Goal: Task Accomplishment & Management: Manage account settings

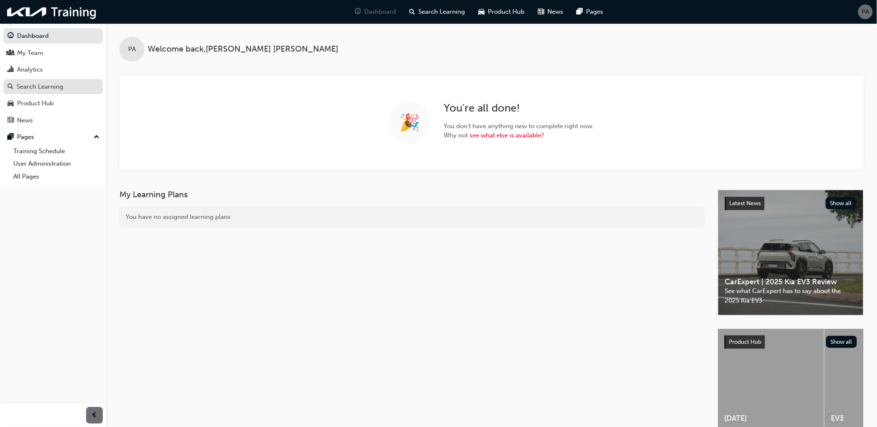
click at [45, 82] on div "Search Learning" at bounding box center [52, 87] width 91 height 10
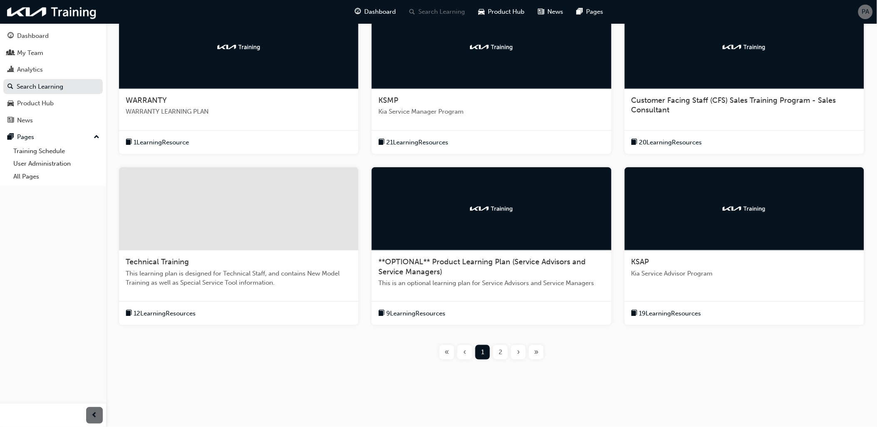
click at [498, 353] on div "2" at bounding box center [500, 352] width 15 height 15
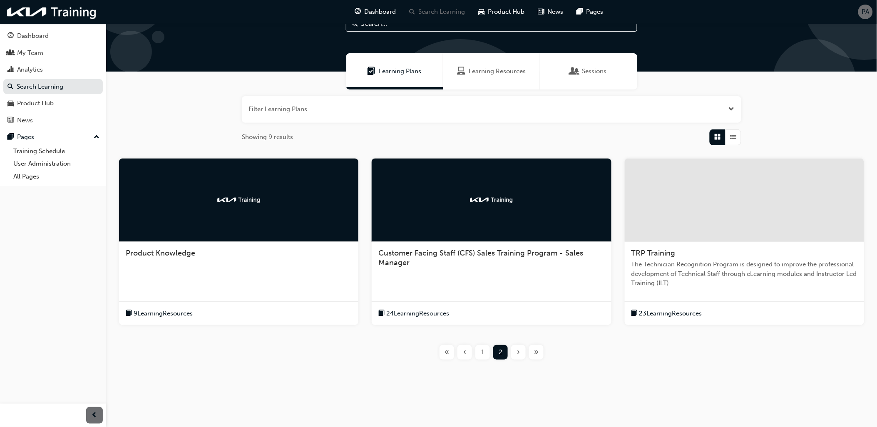
scroll to position [34, 0]
click at [685, 237] on div at bounding box center [744, 200] width 239 height 83
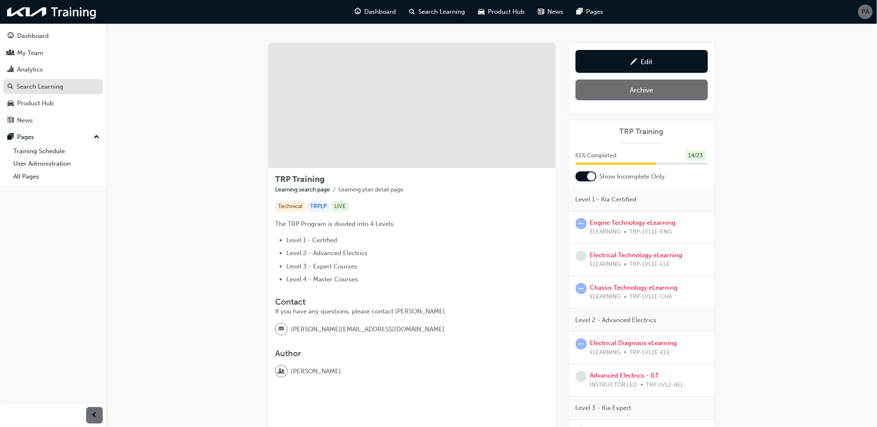
click at [50, 95] on link "Search Learning" at bounding box center [53, 86] width 100 height 15
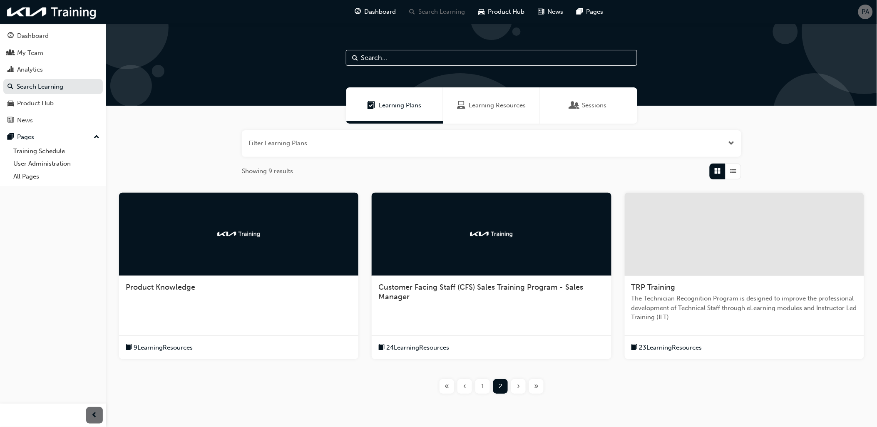
click at [481, 385] on span "1" at bounding box center [482, 387] width 3 height 10
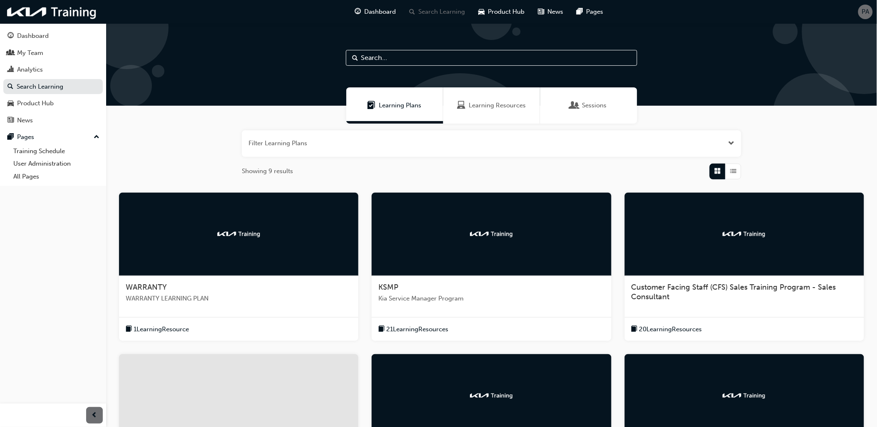
click at [250, 262] on div at bounding box center [238, 234] width 239 height 83
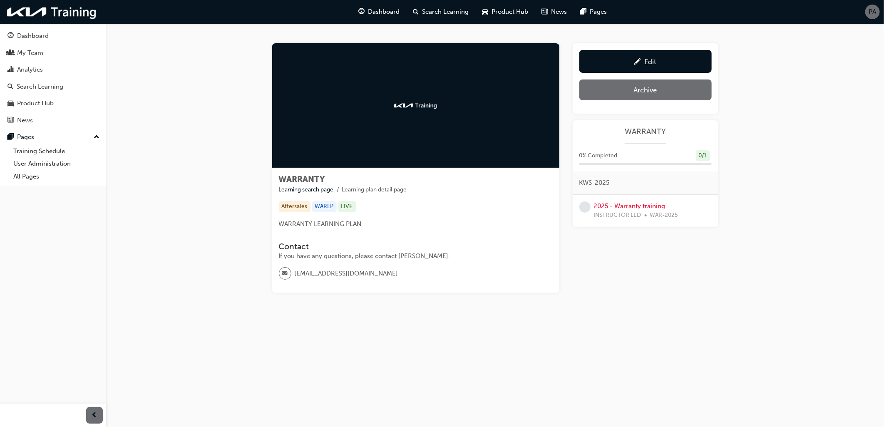
click at [623, 210] on div "2025 - Warranty training INSTRUCTOR LED WAR-2025" at bounding box center [636, 211] width 85 height 19
click at [622, 207] on link "2025 - Warranty training" at bounding box center [630, 205] width 72 height 7
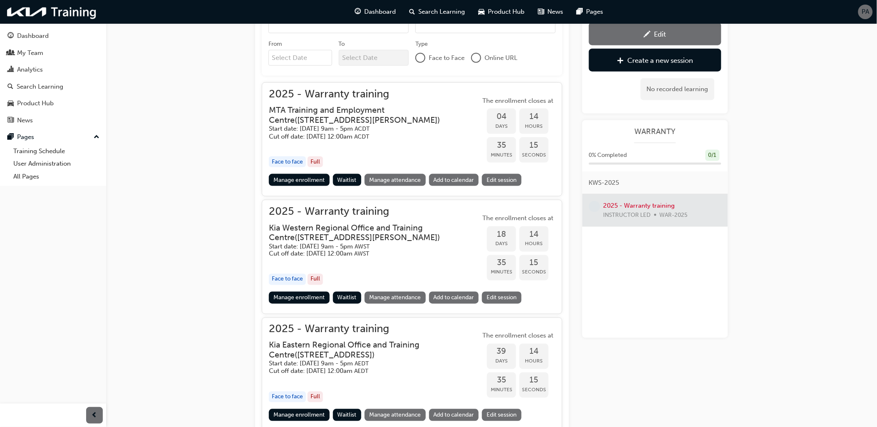
scroll to position [361, 0]
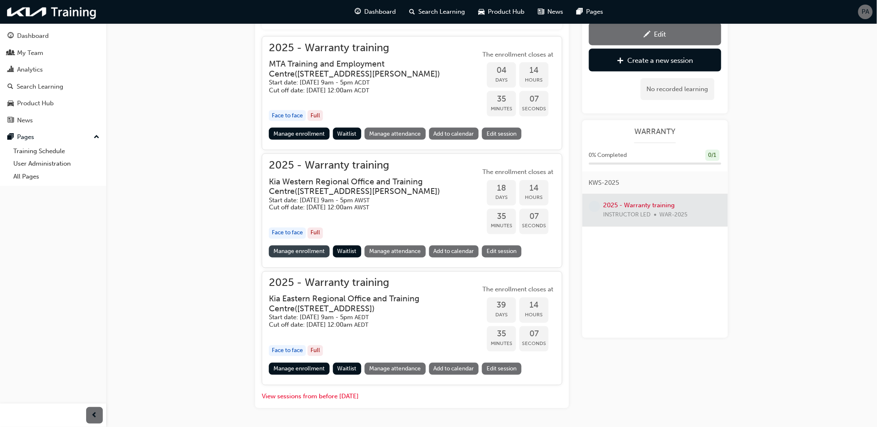
click at [290, 258] on link "Manage enrollment" at bounding box center [299, 252] width 61 height 12
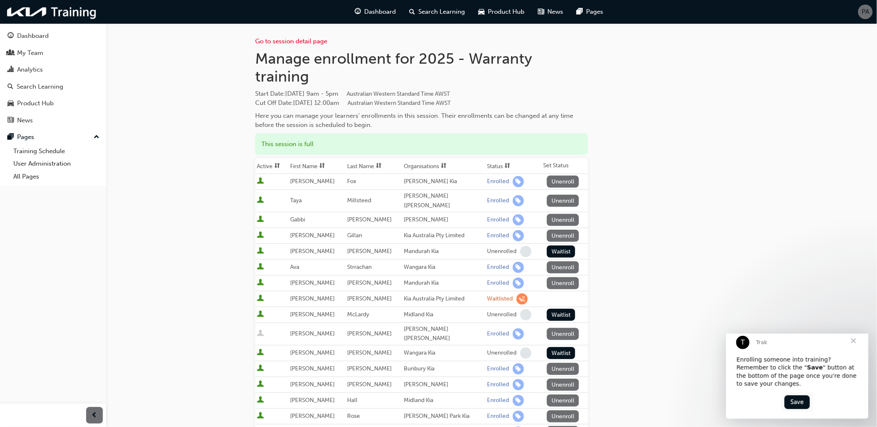
click at [505, 164] on span "sorting-icon" at bounding box center [508, 166] width 6 height 7
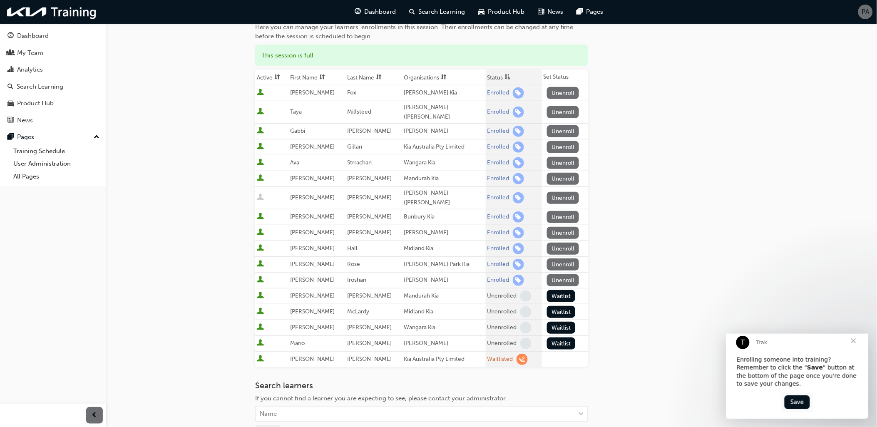
scroll to position [92, 0]
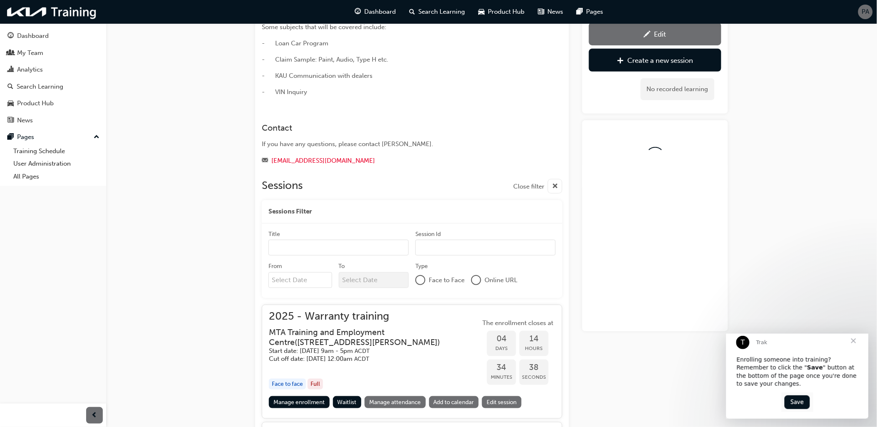
scroll to position [361, 0]
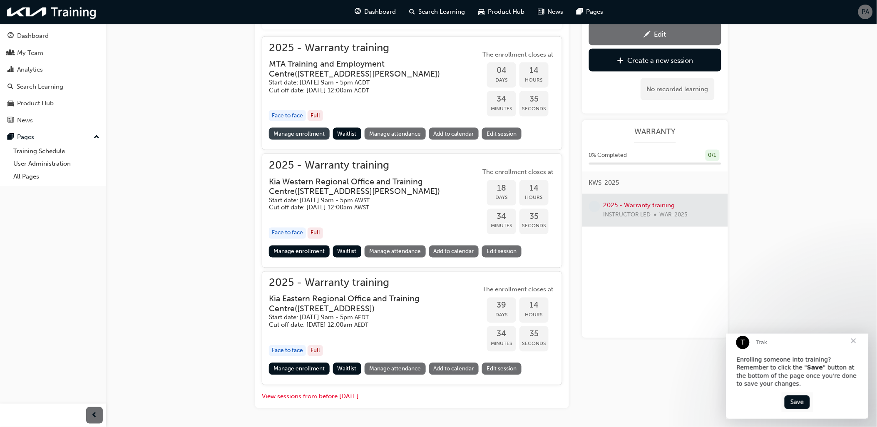
click at [285, 134] on link "Manage enrollment" at bounding box center [299, 134] width 61 height 12
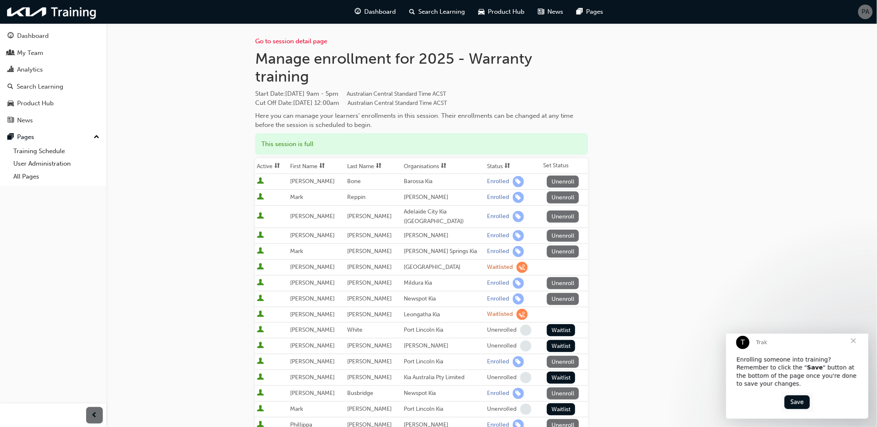
click at [503, 164] on span at bounding box center [507, 166] width 9 height 10
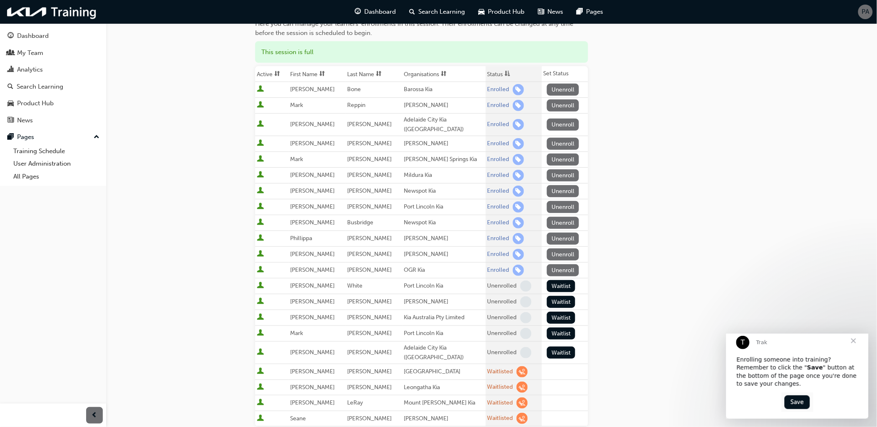
scroll to position [92, 0]
click at [319, 72] on th "First Name" at bounding box center [317, 74] width 57 height 16
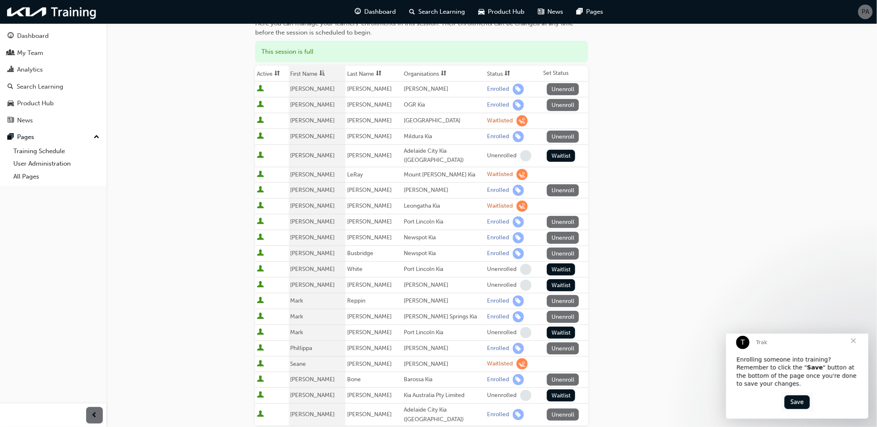
click at [325, 72] on span "asc-icon" at bounding box center [323, 73] width 6 height 7
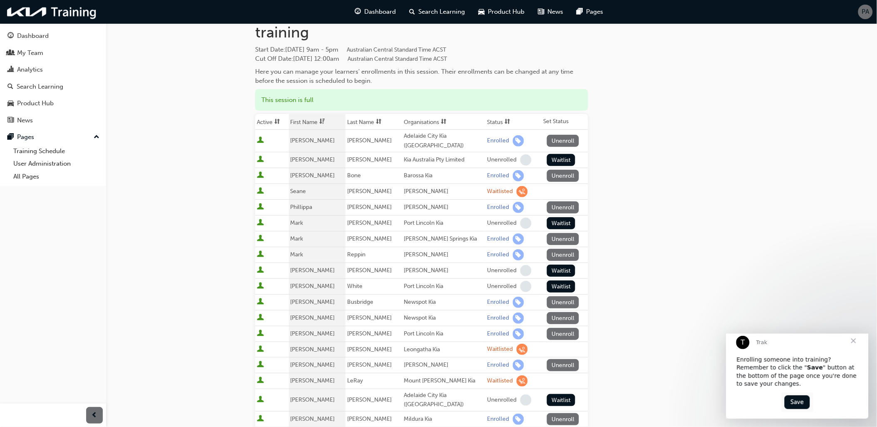
scroll to position [0, 0]
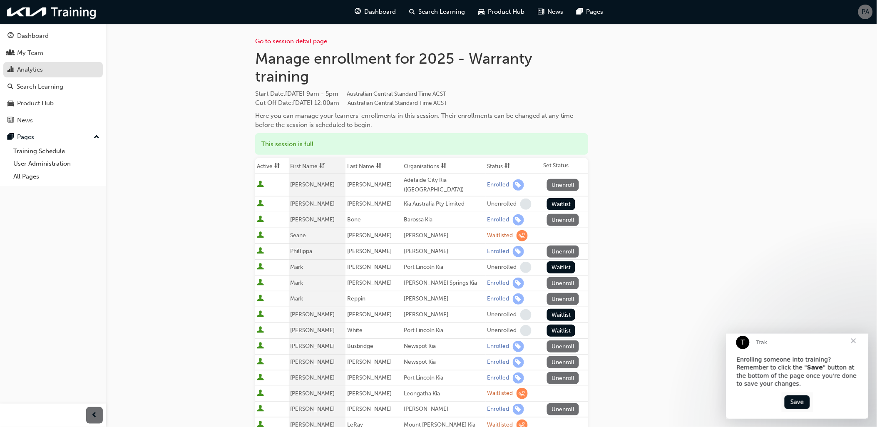
click at [51, 77] on link "Analytics" at bounding box center [53, 69] width 100 height 15
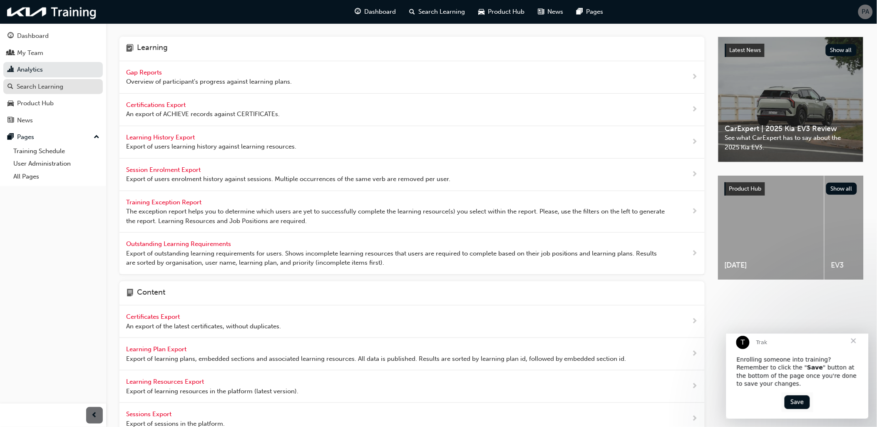
click at [48, 88] on div "Search Learning" at bounding box center [40, 87] width 47 height 10
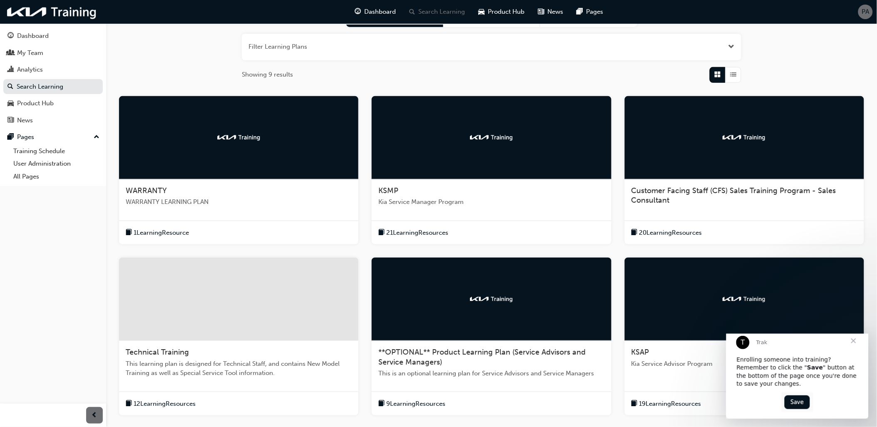
scroll to position [188, 0]
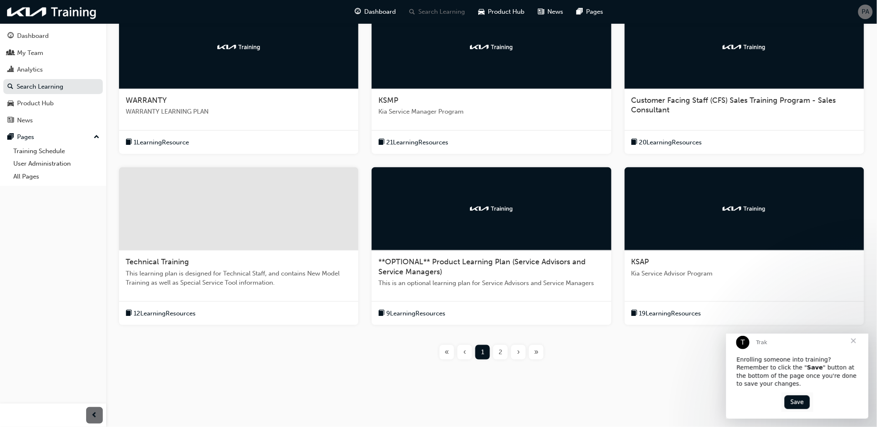
click at [501, 357] on div "2" at bounding box center [500, 352] width 15 height 15
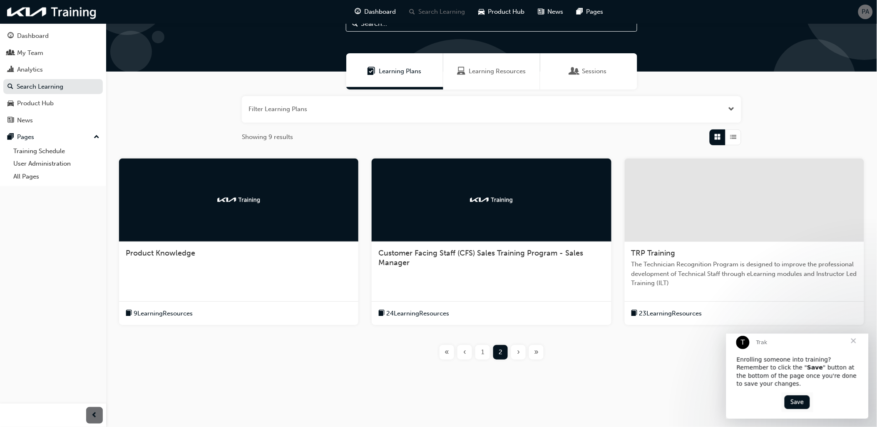
scroll to position [34, 0]
click at [658, 249] on span "TRP Training" at bounding box center [654, 253] width 44 height 9
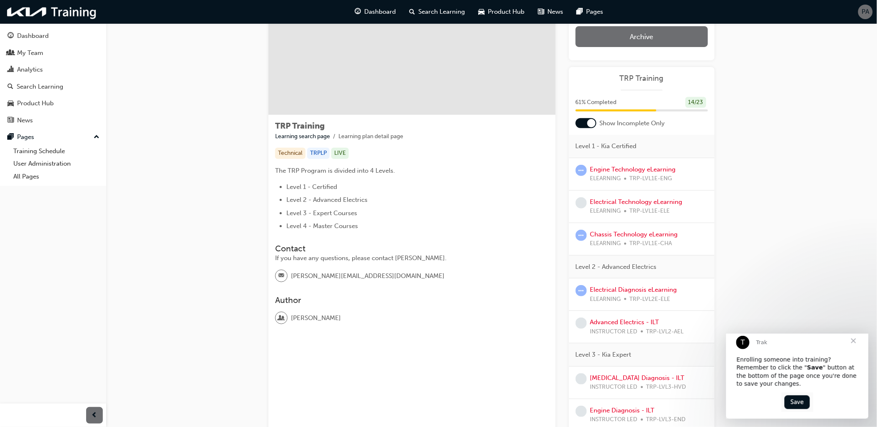
scroll to position [139, 0]
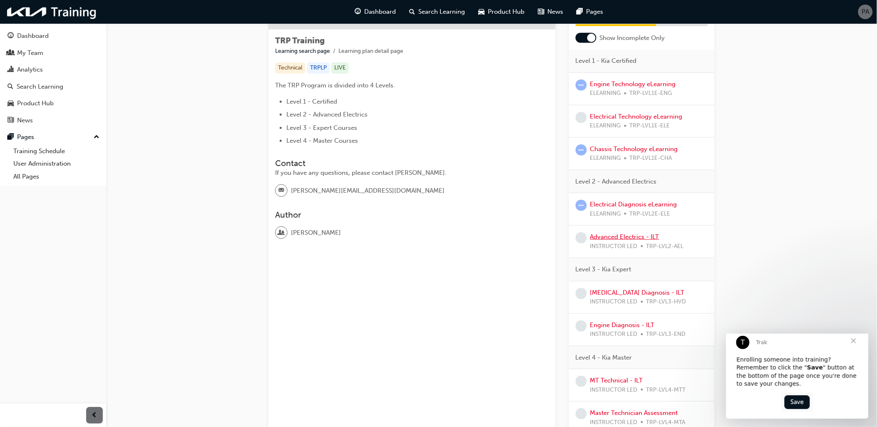
click at [638, 239] on link "Advanced Electrics - ILT" at bounding box center [624, 236] width 69 height 7
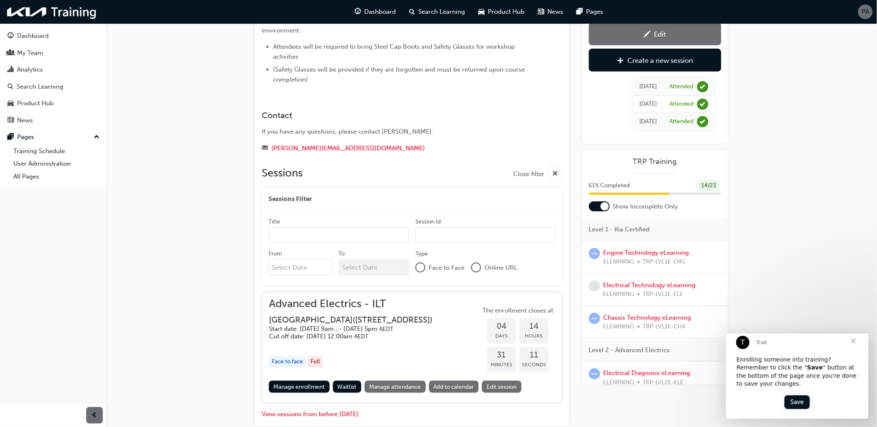
scroll to position [222, 0]
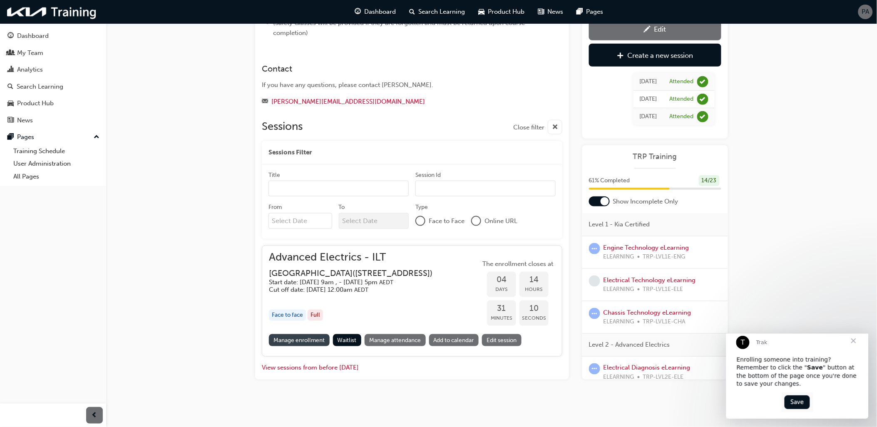
click at [304, 338] on link "Manage enrollment" at bounding box center [299, 340] width 61 height 12
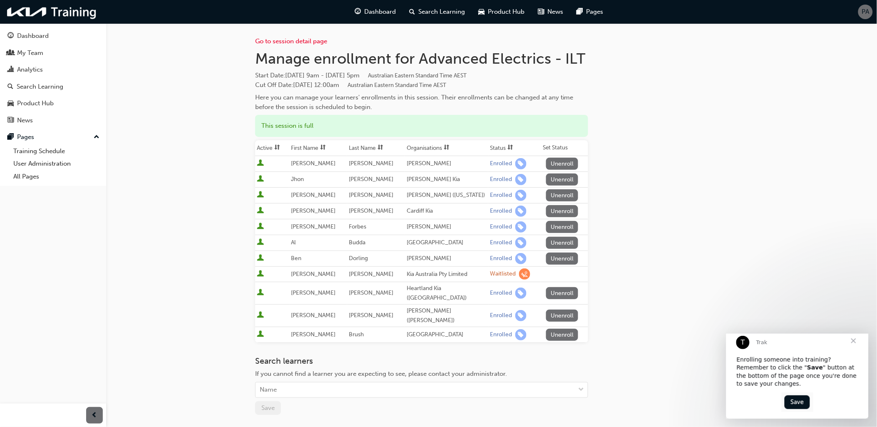
click at [508, 148] on span "sorting-icon" at bounding box center [511, 147] width 6 height 7
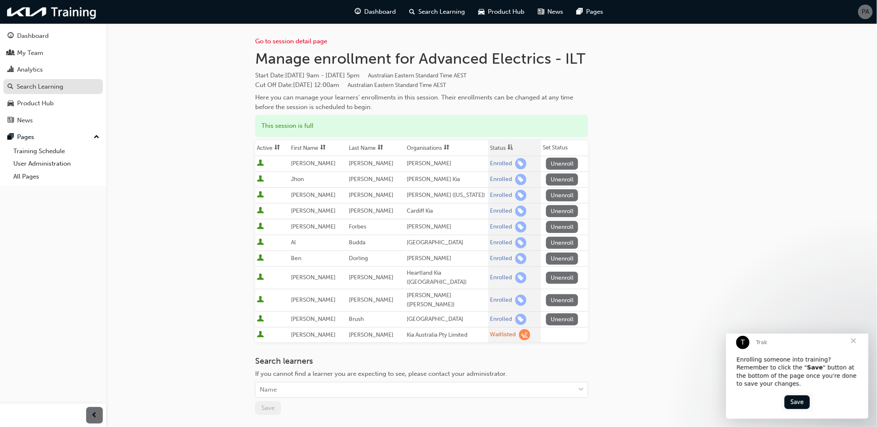
click at [47, 85] on div "Search Learning" at bounding box center [40, 87] width 47 height 10
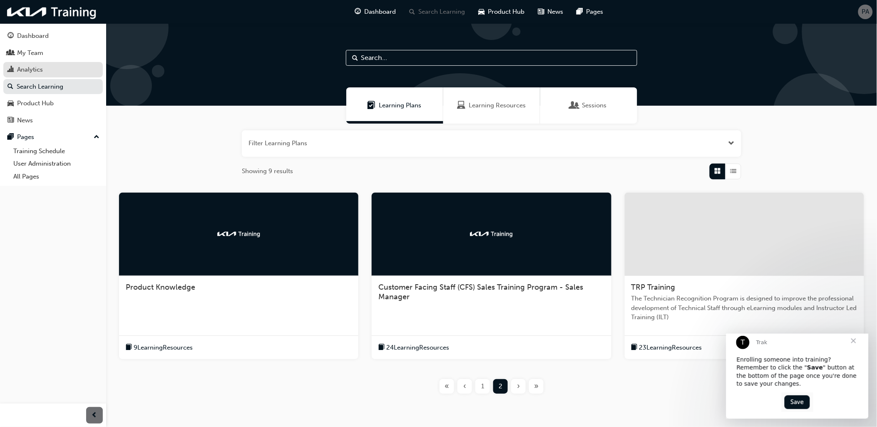
click at [48, 72] on div "Analytics" at bounding box center [52, 70] width 91 height 10
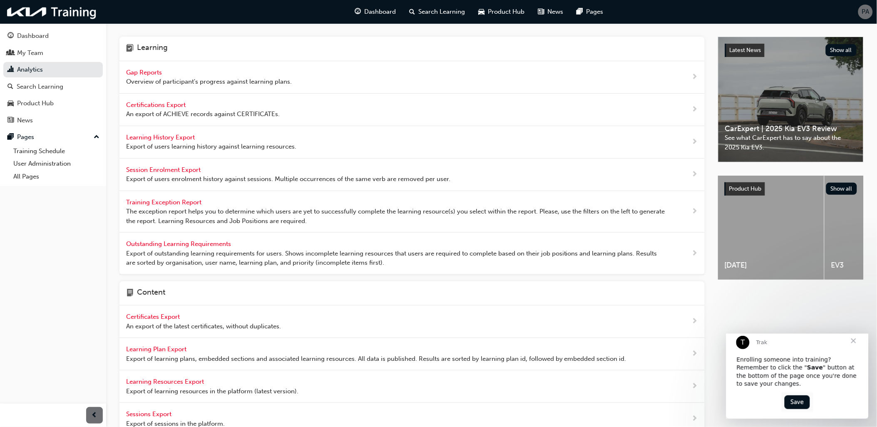
click at [180, 75] on div "Gap Reports Overview of participant's progress against learning plans." at bounding box center [209, 77] width 166 height 19
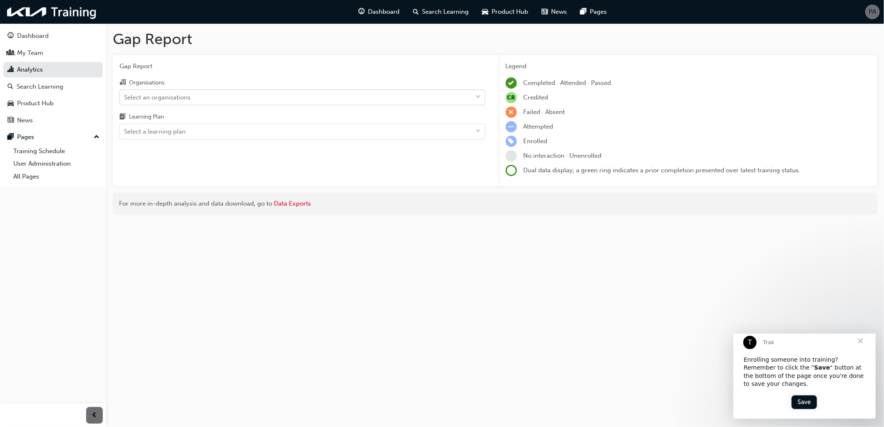
click at [212, 99] on div "Select an organisations" at bounding box center [296, 97] width 353 height 15
click at [125, 99] on input "Organisations Select an organisations" at bounding box center [124, 96] width 1 height 7
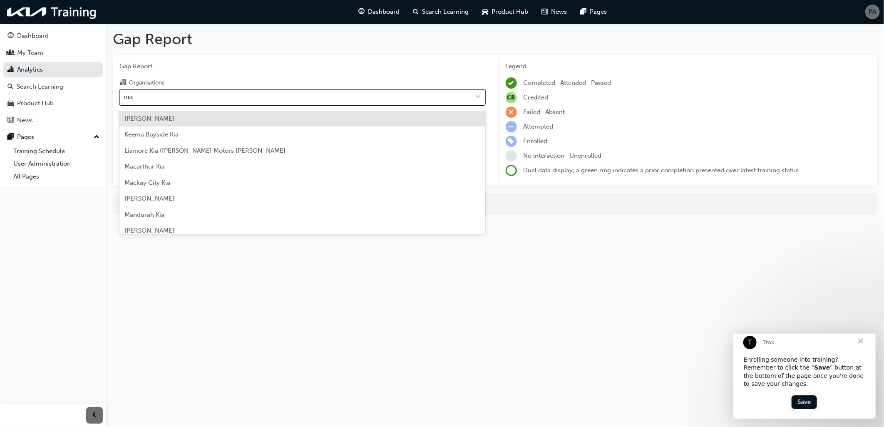
type input "man"
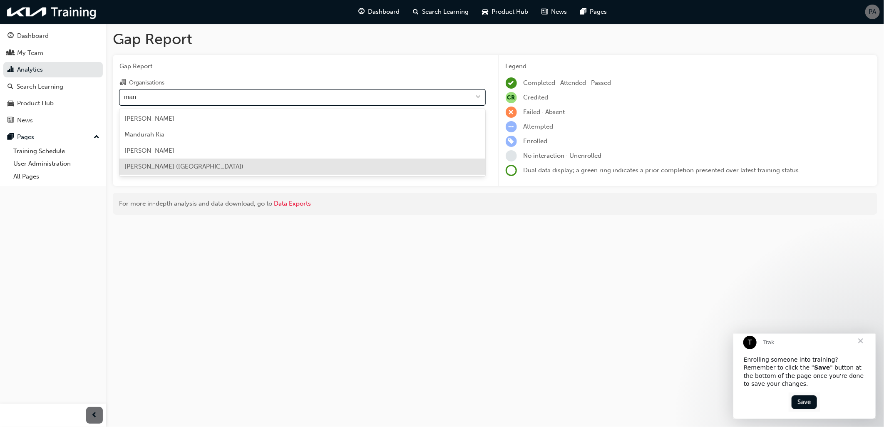
click at [180, 162] on div "Mantello Kia (Roxburgh Park)" at bounding box center [303, 167] width 366 height 16
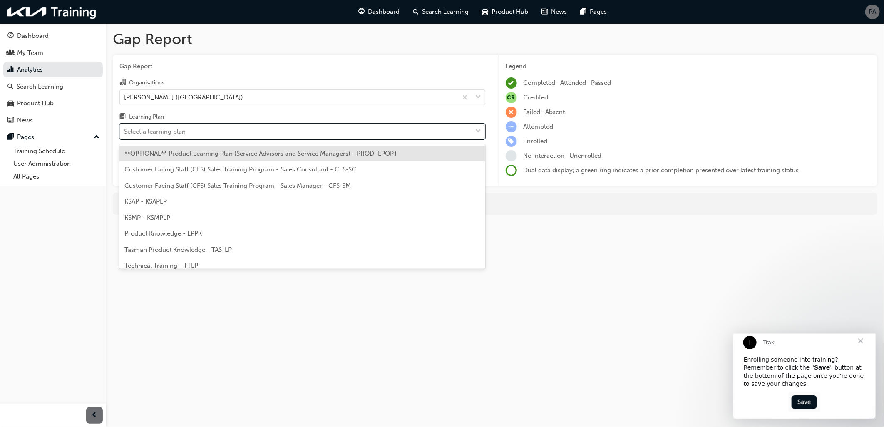
click at [179, 137] on div "Select a learning plan" at bounding box center [155, 132] width 62 height 10
click at [125, 135] on input "Learning Plan option **OPTIONAL** Product Learning Plan (Service Advisors and S…" at bounding box center [124, 131] width 1 height 7
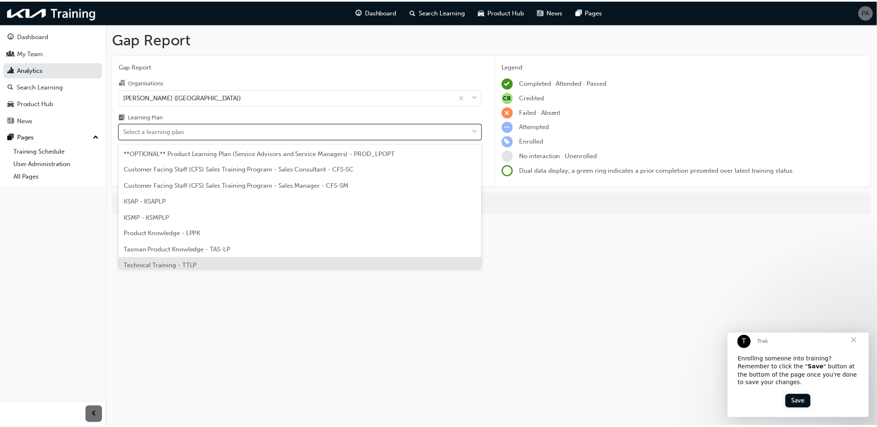
scroll to position [38, 0]
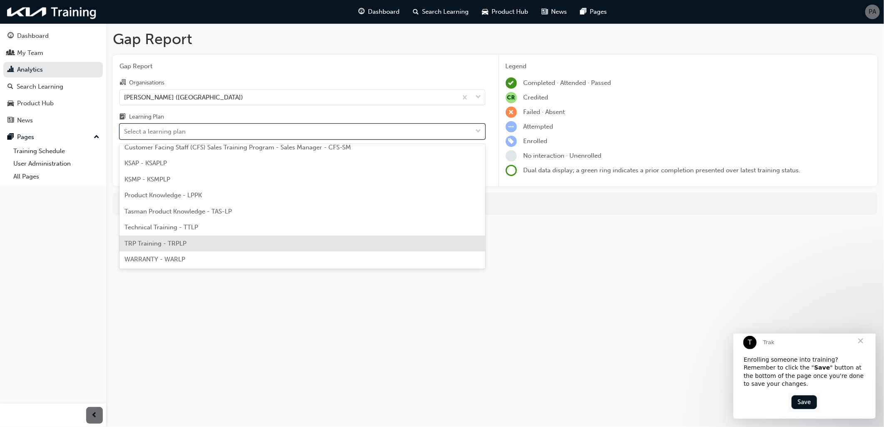
click at [182, 244] on span "TRP Training - TRPLP" at bounding box center [156, 243] width 62 height 7
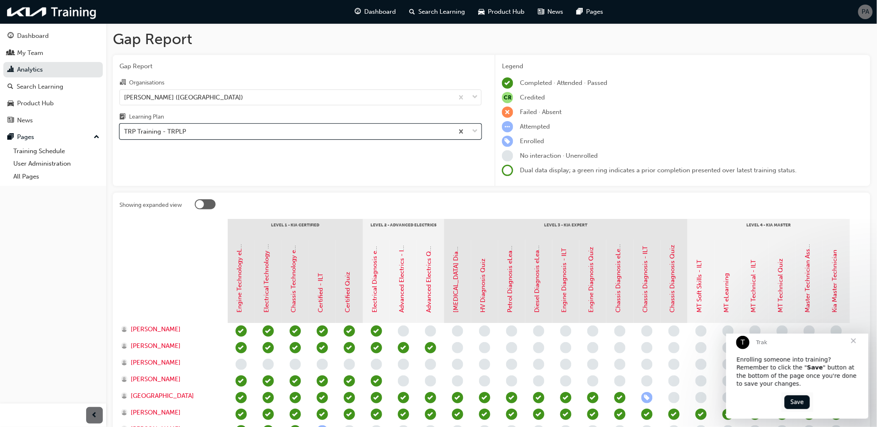
scroll to position [92, 0]
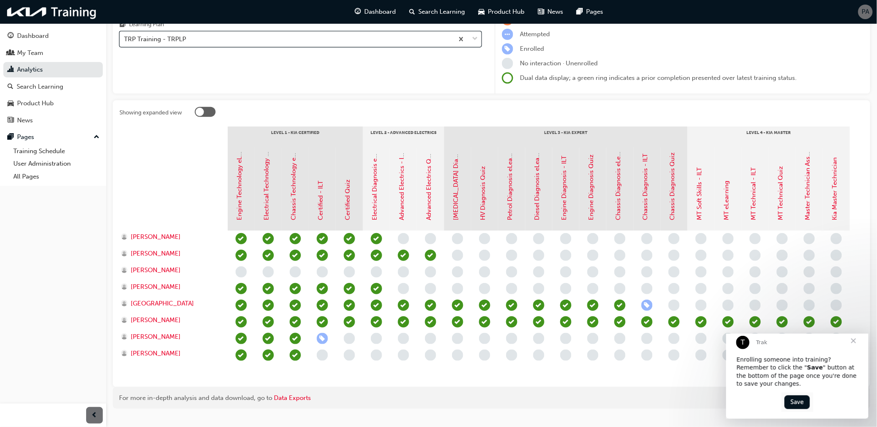
click at [854, 350] on span "Close" at bounding box center [854, 341] width 30 height 30
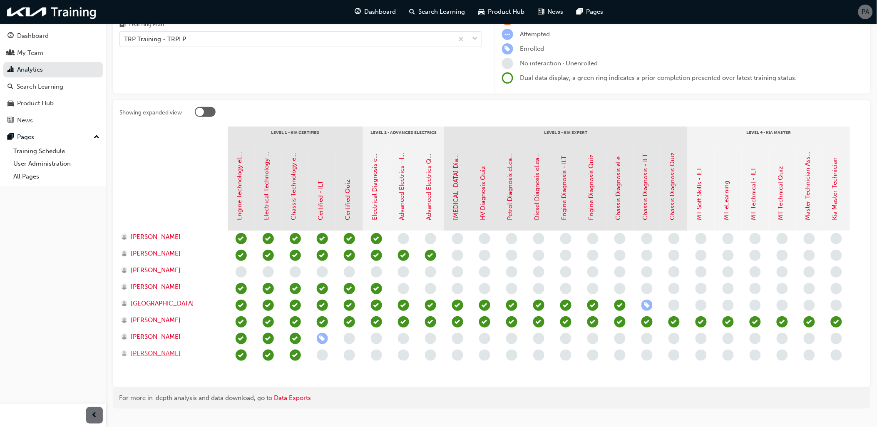
click at [142, 352] on span "Suraj Narvekar" at bounding box center [156, 354] width 50 height 10
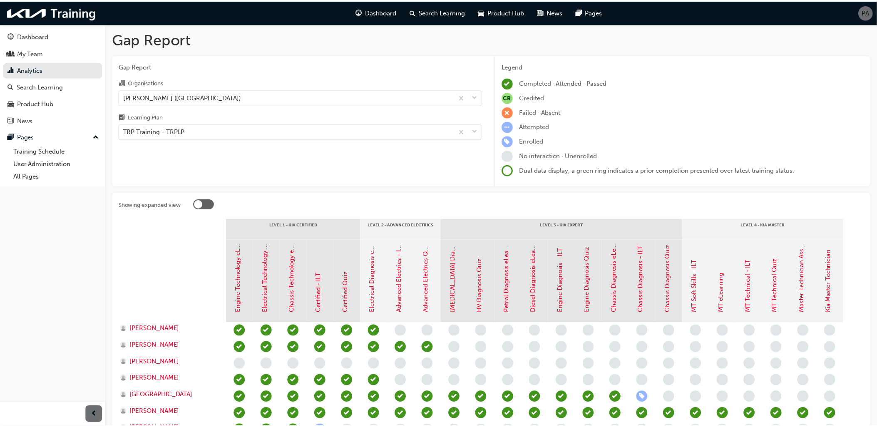
scroll to position [92, 0]
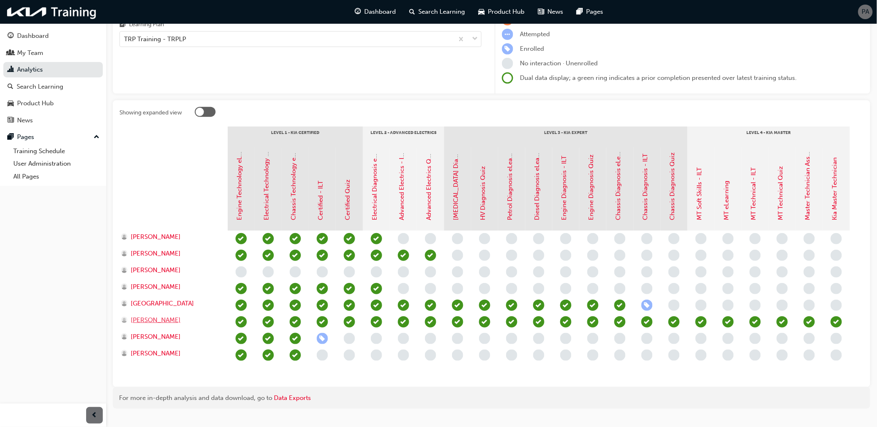
drag, startPoint x: 156, startPoint y: 321, endPoint x: 167, endPoint y: 321, distance: 10.8
click at [156, 321] on span "Matthew Busuttil" at bounding box center [156, 321] width 50 height 10
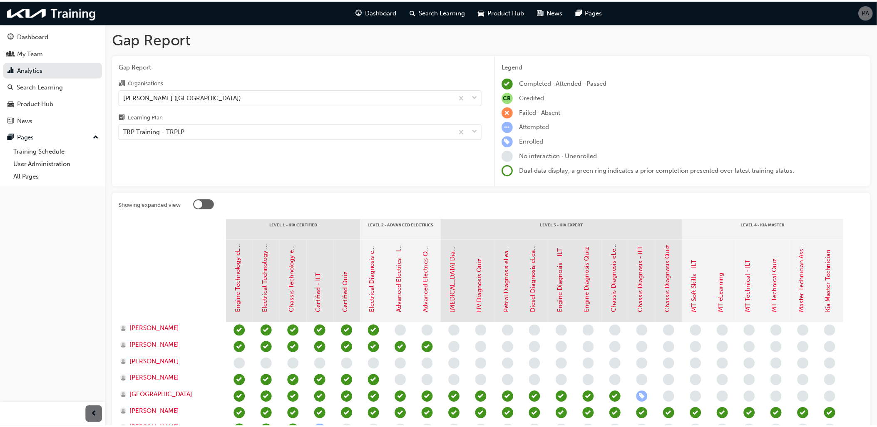
scroll to position [92, 0]
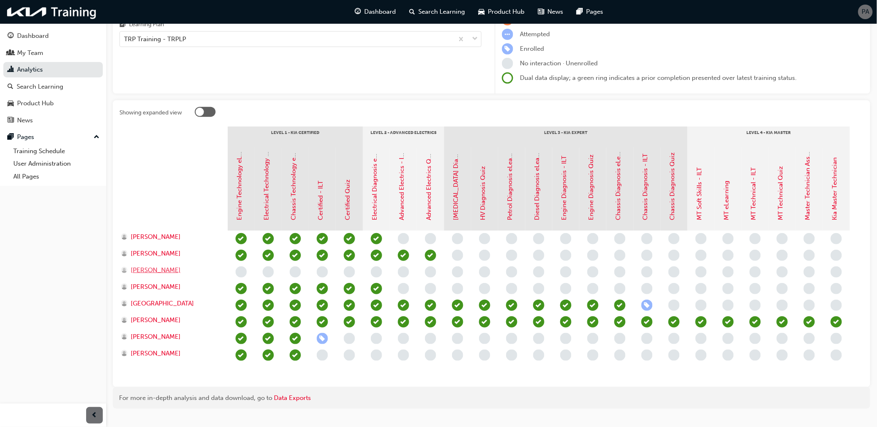
click at [151, 271] on span "David Kirkham" at bounding box center [156, 271] width 50 height 10
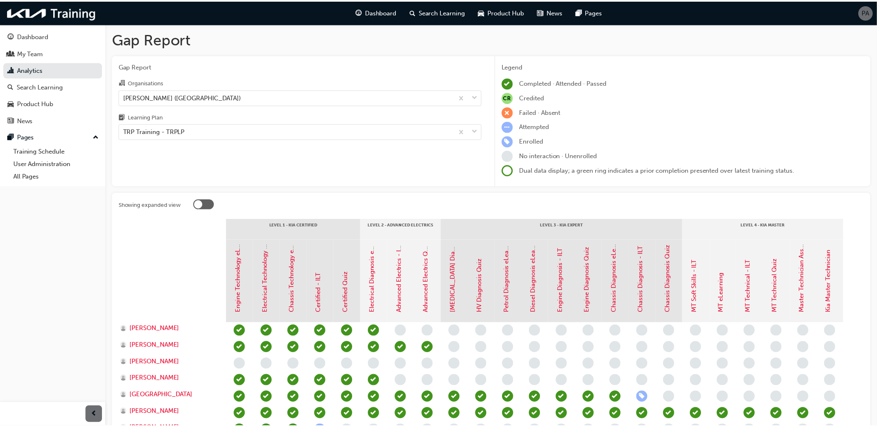
scroll to position [92, 0]
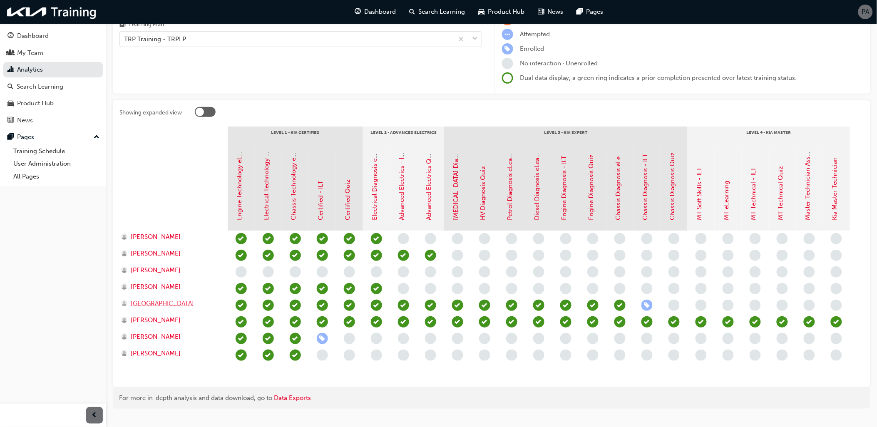
click at [162, 303] on span "Hyuken Park" at bounding box center [162, 304] width 63 height 10
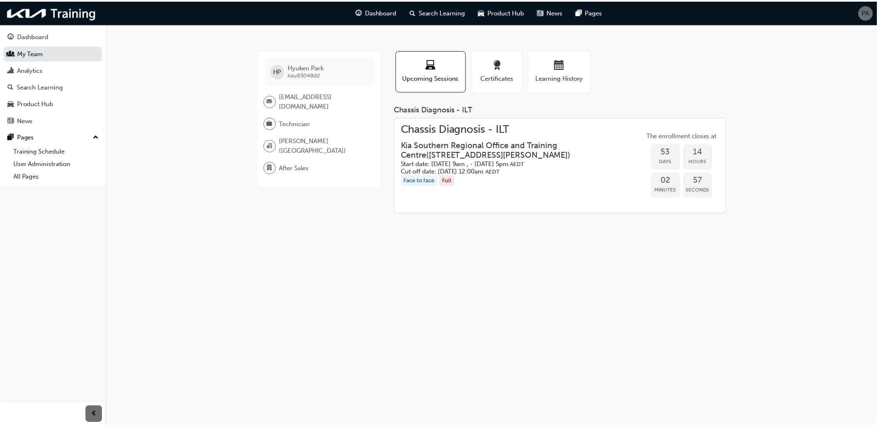
scroll to position [92, 0]
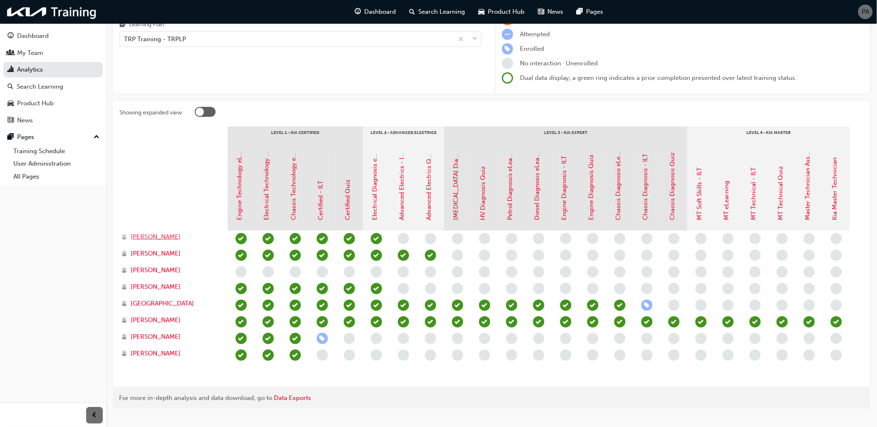
click at [157, 236] on span "Ajathan Alagaratnam" at bounding box center [156, 237] width 50 height 10
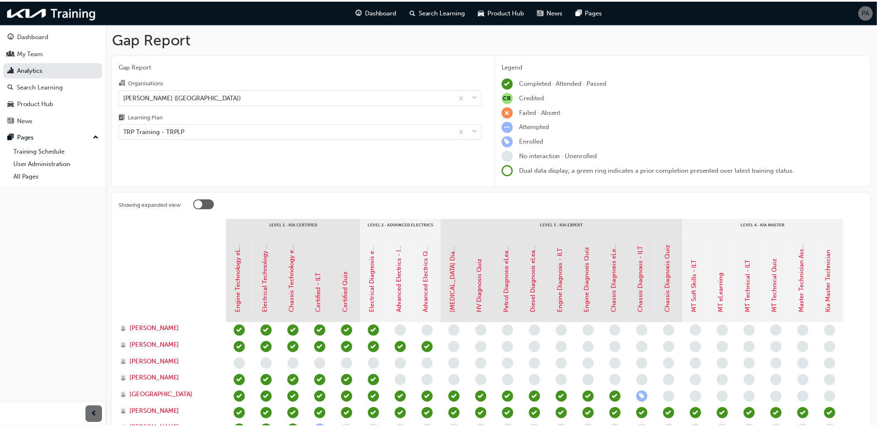
scroll to position [92, 0]
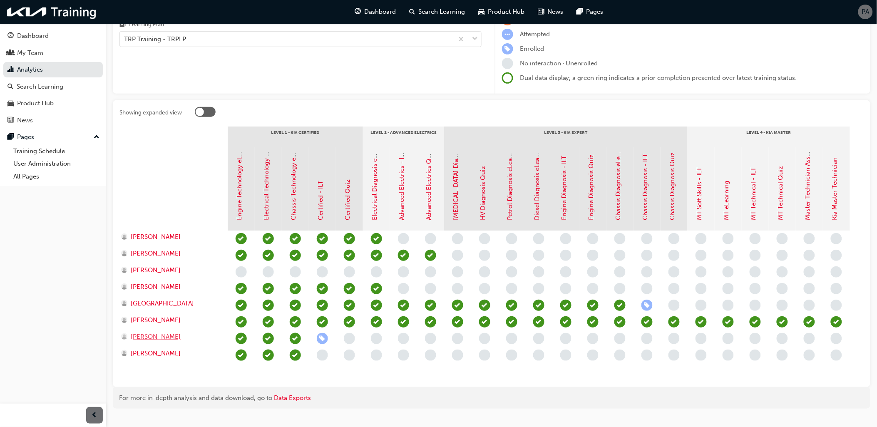
click at [159, 332] on span "Sebastian Bucchi" at bounding box center [156, 337] width 50 height 10
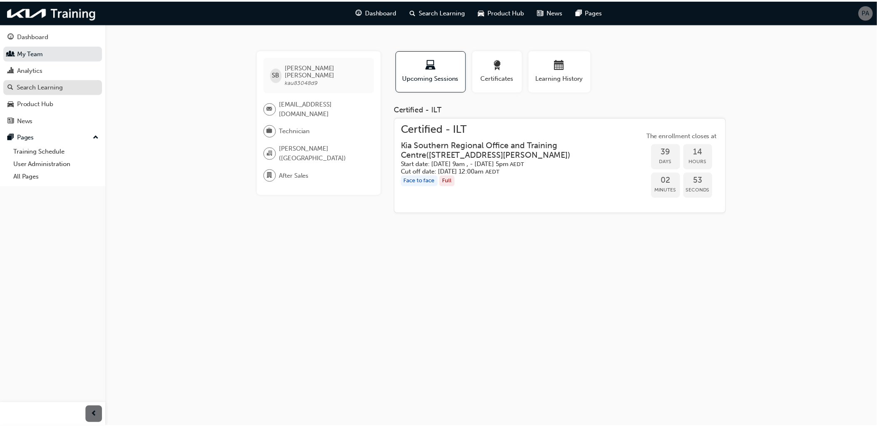
scroll to position [92, 0]
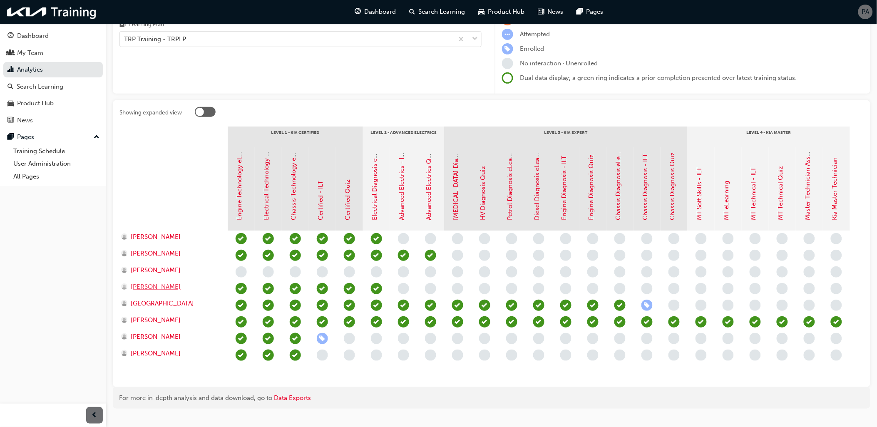
click at [151, 285] on span "Gurinder Singh" at bounding box center [156, 287] width 50 height 10
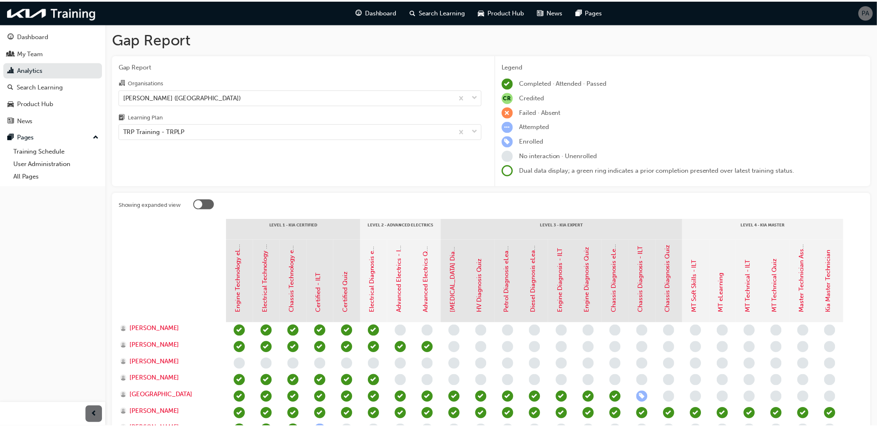
scroll to position [92, 0]
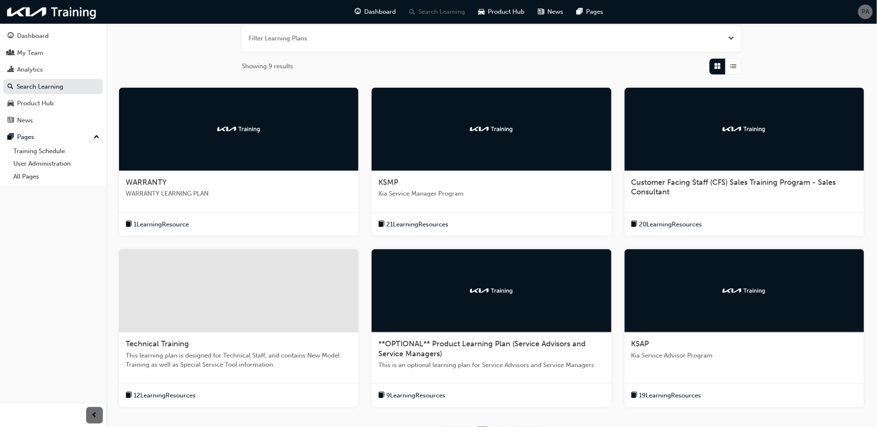
scroll to position [188, 0]
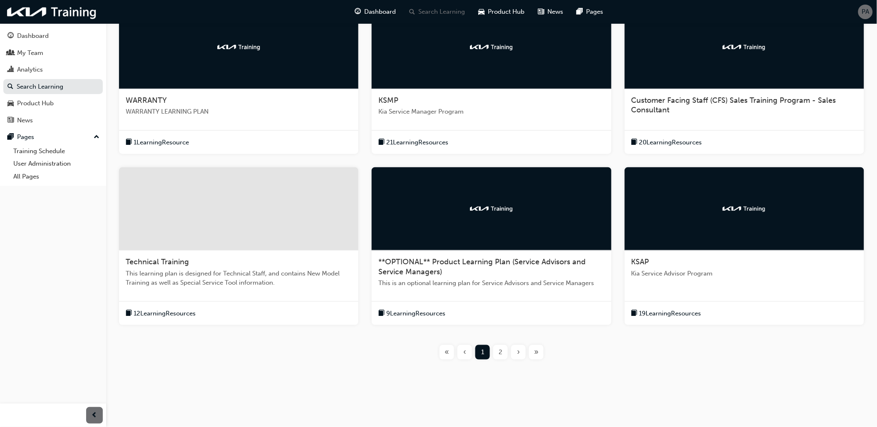
click at [499, 358] on div "2" at bounding box center [500, 352] width 15 height 15
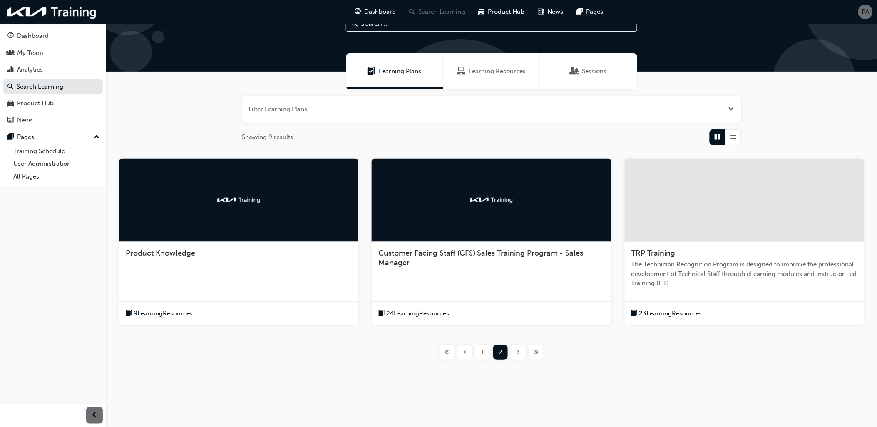
scroll to position [34, 0]
click at [682, 251] on div "TRP Training" at bounding box center [745, 254] width 226 height 10
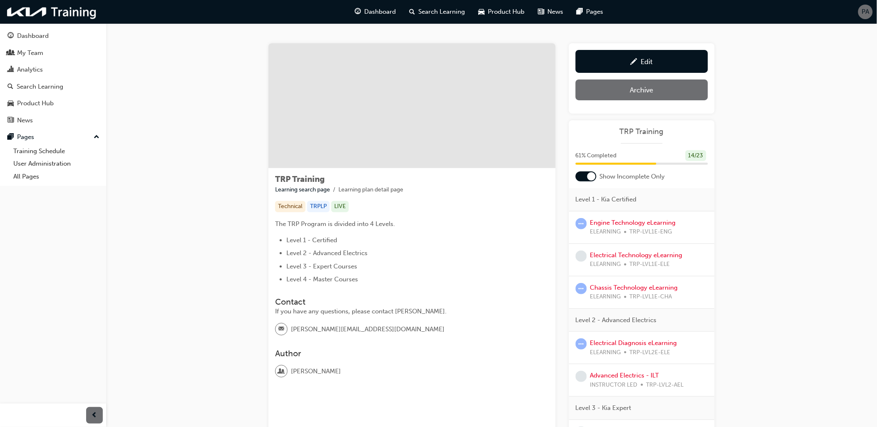
click at [580, 176] on div at bounding box center [586, 177] width 21 height 10
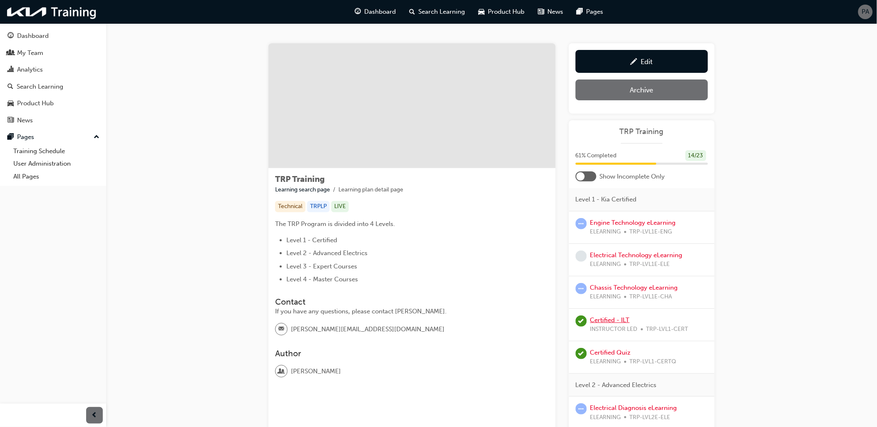
click at [609, 322] on link "Certified - ILT" at bounding box center [610, 319] width 40 height 7
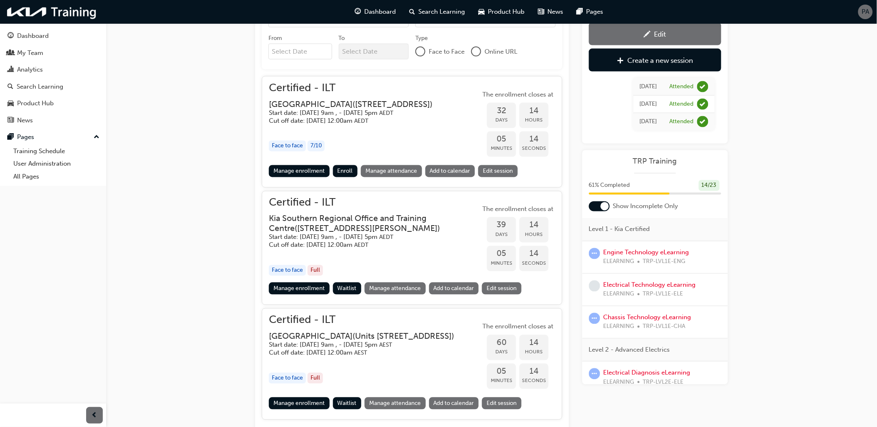
scroll to position [453, 0]
